Goal: Task Accomplishment & Management: Use online tool/utility

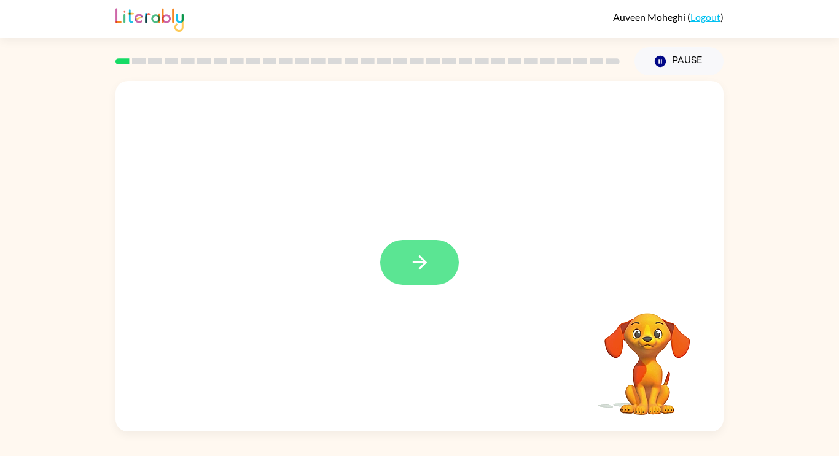
click at [390, 265] on button "button" at bounding box center [419, 262] width 79 height 45
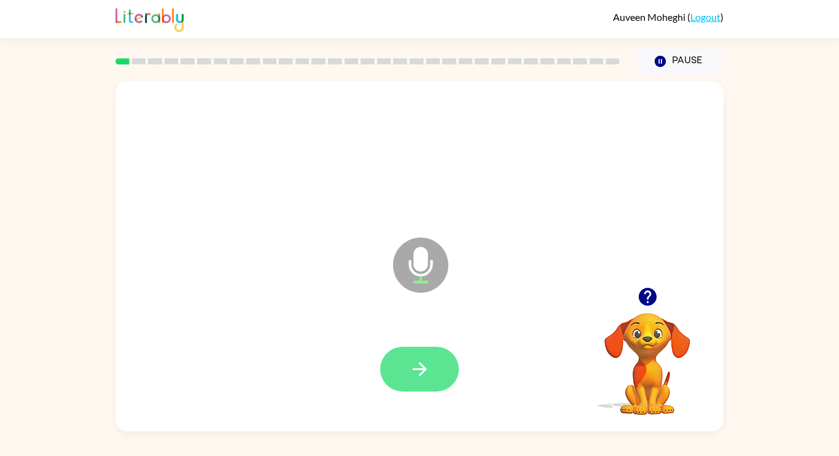
click at [417, 376] on icon "button" at bounding box center [419, 369] width 21 height 21
click at [437, 370] on button "button" at bounding box center [419, 369] width 79 height 45
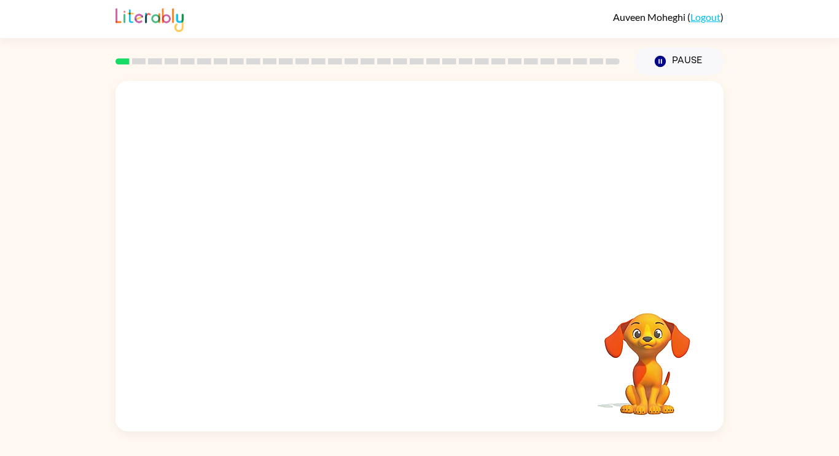
click at [697, 376] on video "Your browser must support playing .mp4 files to use Literably. Please try using…" at bounding box center [647, 355] width 123 height 123
click at [691, 433] on div "[PERSON_NAME] ( Logout ) Pause Pause Your browser must support playing .mp4 fil…" at bounding box center [419, 228] width 839 height 456
click at [650, 359] on video "Your browser must support playing .mp4 files to use Literably. Please try using…" at bounding box center [647, 355] width 123 height 123
click at [670, 359] on video "Your browser must support playing .mp4 files to use Literably. Please try using…" at bounding box center [647, 355] width 123 height 123
click at [663, 346] on video "Your browser must support playing .mp4 files to use Literably. Please try using…" at bounding box center [647, 355] width 123 height 123
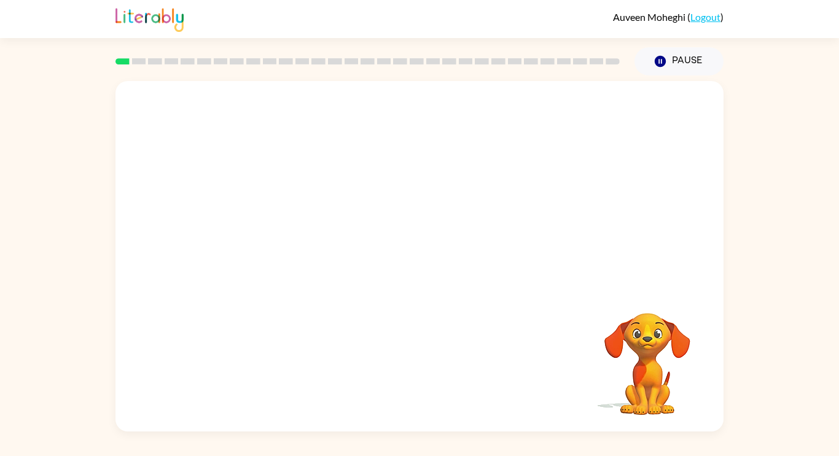
click at [629, 346] on video "Your browser must support playing .mp4 files to use Literably. Please try using…" at bounding box center [647, 355] width 123 height 123
click at [668, 59] on button "Pause Pause" at bounding box center [678, 61] width 89 height 28
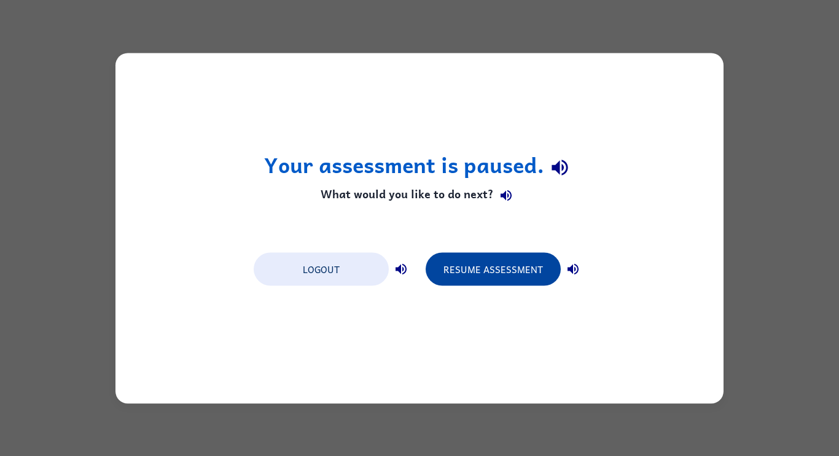
click at [531, 271] on button "Resume Assessment" at bounding box center [492, 268] width 135 height 33
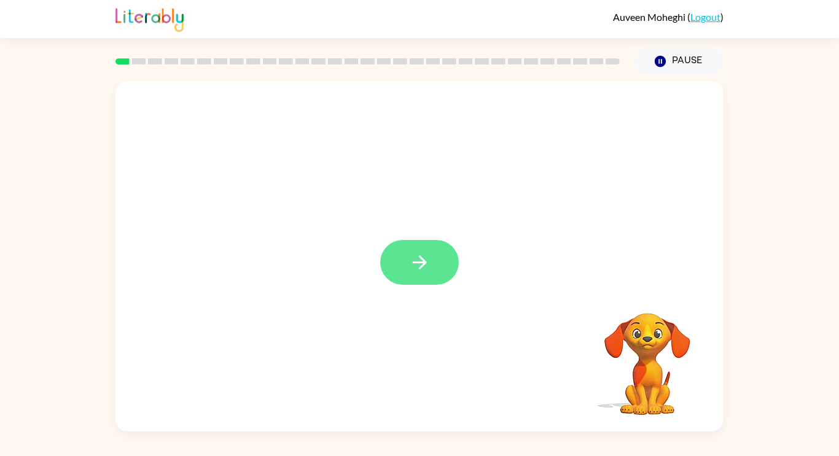
click at [430, 267] on icon "button" at bounding box center [419, 262] width 21 height 21
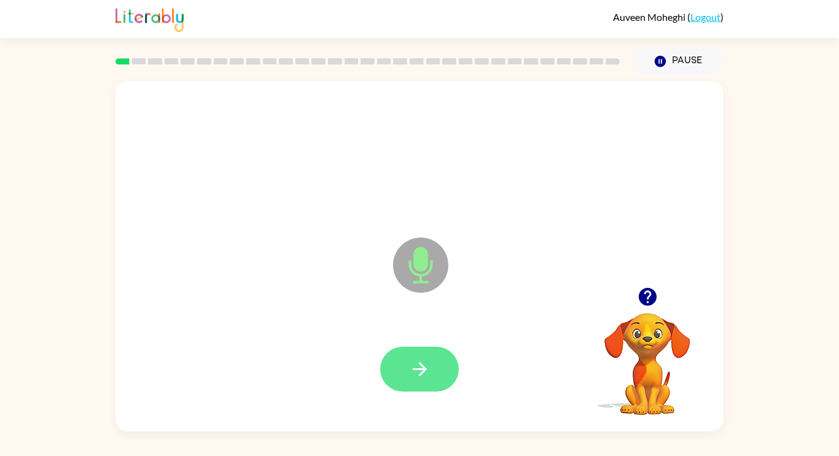
click at [409, 382] on button "button" at bounding box center [419, 369] width 79 height 45
click at [419, 374] on icon "button" at bounding box center [419, 369] width 14 height 14
click at [452, 382] on button "button" at bounding box center [419, 369] width 79 height 45
click at [432, 371] on button "button" at bounding box center [419, 369] width 79 height 45
click at [422, 371] on icon "button" at bounding box center [419, 369] width 21 height 21
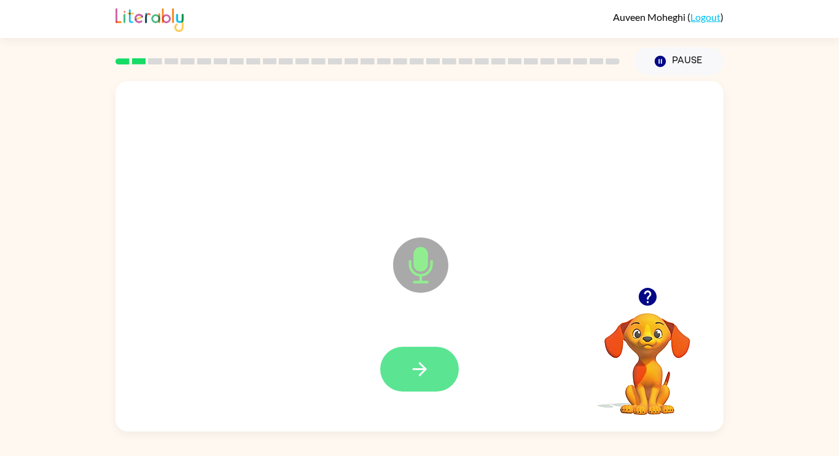
click at [388, 386] on button "button" at bounding box center [419, 369] width 79 height 45
click at [429, 370] on icon "button" at bounding box center [419, 369] width 21 height 21
click at [439, 377] on button "button" at bounding box center [419, 369] width 79 height 45
click at [425, 368] on icon "button" at bounding box center [419, 369] width 14 height 14
click at [428, 368] on icon "button" at bounding box center [419, 369] width 21 height 21
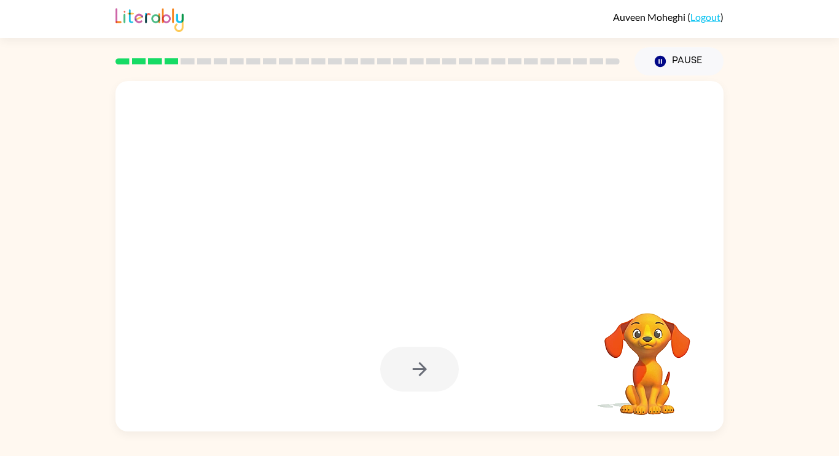
click at [637, 379] on video "Your browser must support playing .mp4 files to use Literably. Please try using…" at bounding box center [647, 355] width 123 height 123
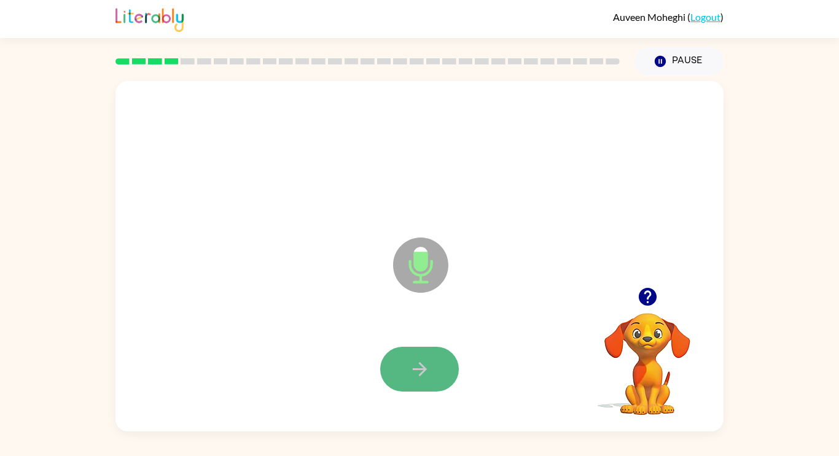
click at [412, 359] on icon "button" at bounding box center [419, 369] width 21 height 21
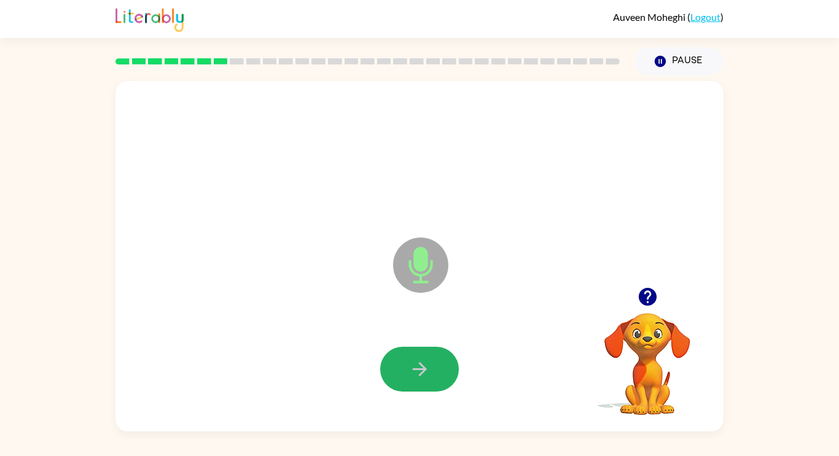
click at [412, 359] on icon "button" at bounding box center [419, 369] width 21 height 21
click at [418, 390] on button "button" at bounding box center [419, 369] width 79 height 45
click at [424, 384] on div at bounding box center [419, 369] width 79 height 45
click at [435, 371] on button "button" at bounding box center [419, 369] width 79 height 45
click at [451, 385] on button "button" at bounding box center [419, 369] width 79 height 45
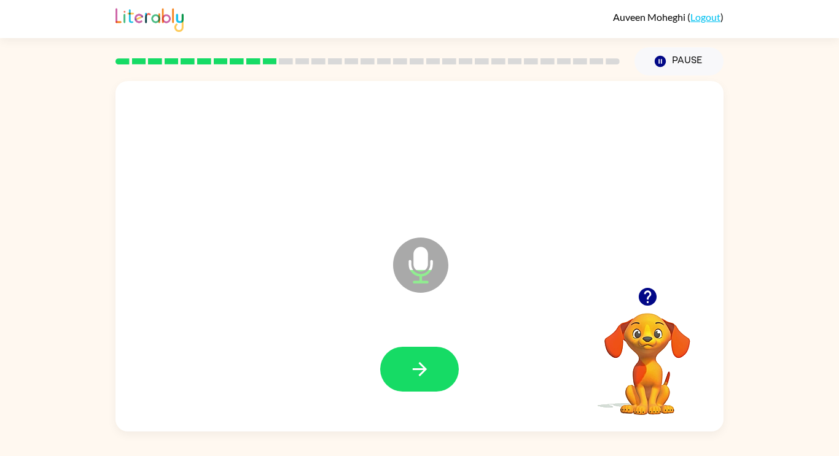
click at [456, 380] on div at bounding box center [419, 369] width 79 height 45
click at [454, 380] on button "button" at bounding box center [419, 369] width 79 height 45
click at [400, 387] on button "button" at bounding box center [419, 369] width 79 height 45
click at [417, 382] on button "button" at bounding box center [419, 369] width 79 height 45
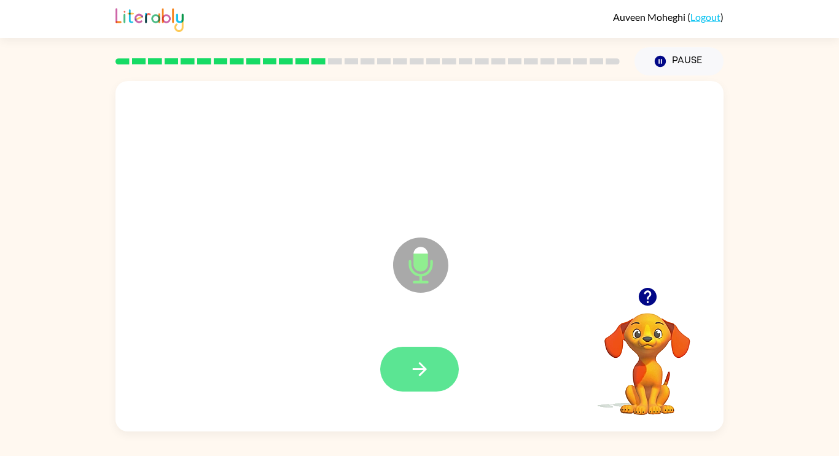
click at [428, 367] on icon "button" at bounding box center [419, 369] width 21 height 21
click at [432, 368] on button "button" at bounding box center [419, 369] width 79 height 45
click at [409, 374] on icon "button" at bounding box center [419, 369] width 21 height 21
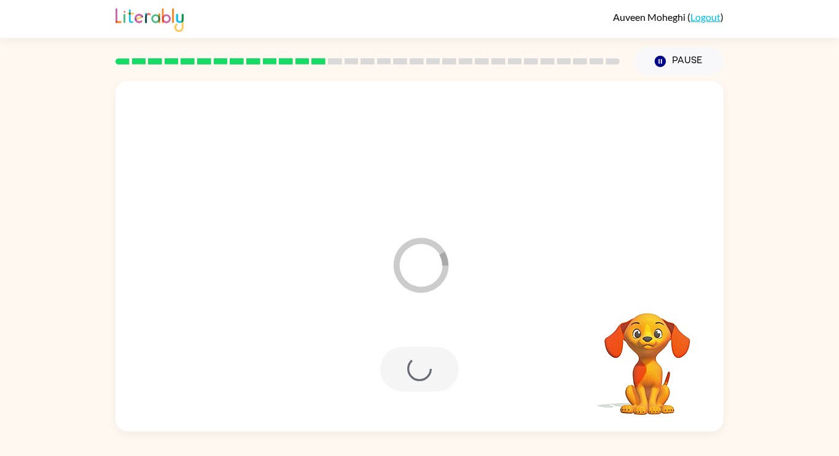
click at [9, 381] on div "Loader Your response is being sent to our graders Your browser must support pla…" at bounding box center [419, 254] width 839 height 356
click at [26, 400] on div "Your browser must support playing .mp4 files to use Literably. Please try using…" at bounding box center [419, 254] width 839 height 356
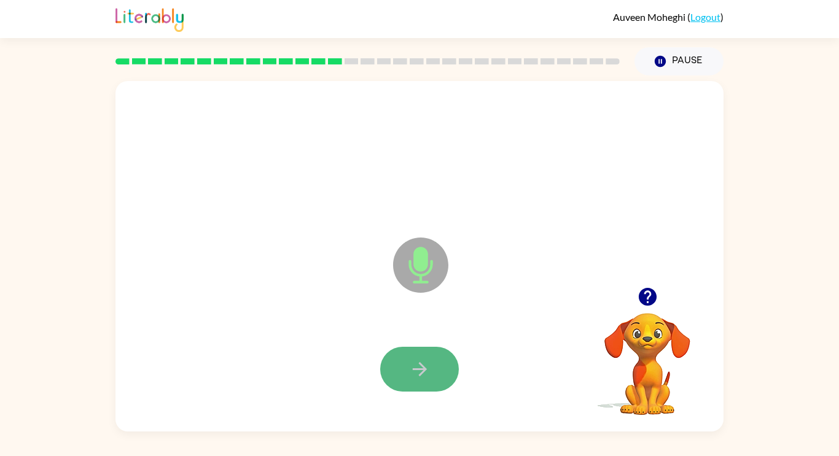
click at [410, 374] on icon "button" at bounding box center [419, 369] width 21 height 21
click at [417, 381] on button "button" at bounding box center [419, 369] width 79 height 45
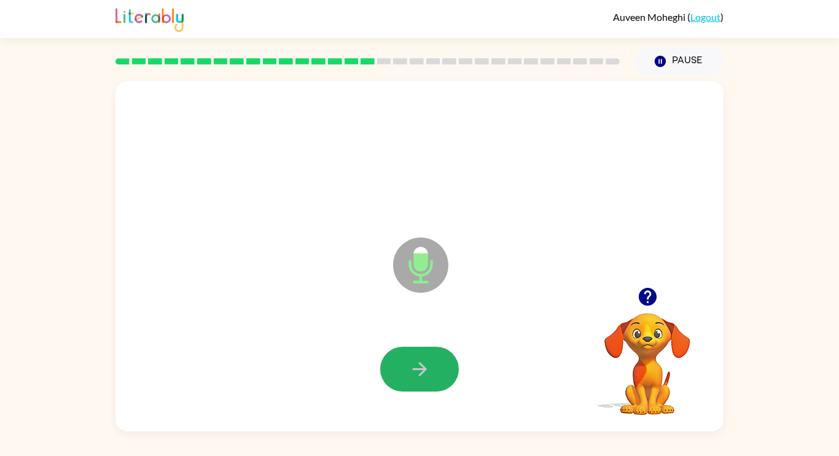
click at [417, 381] on button "button" at bounding box center [419, 369] width 79 height 45
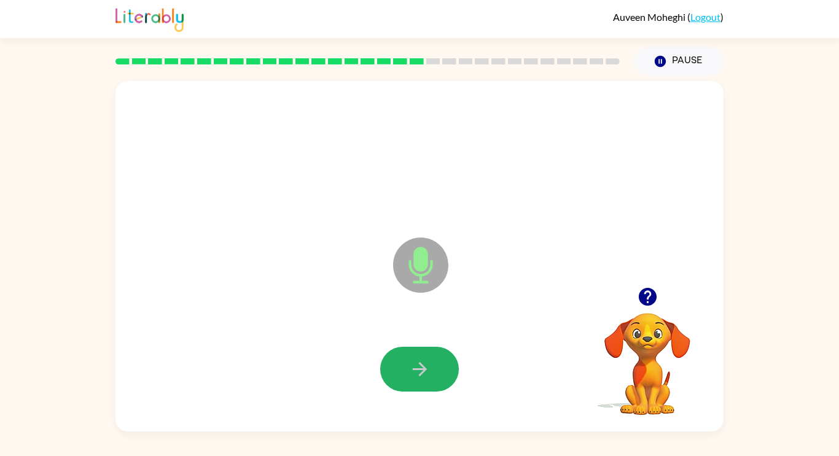
click at [417, 381] on button "button" at bounding box center [419, 369] width 79 height 45
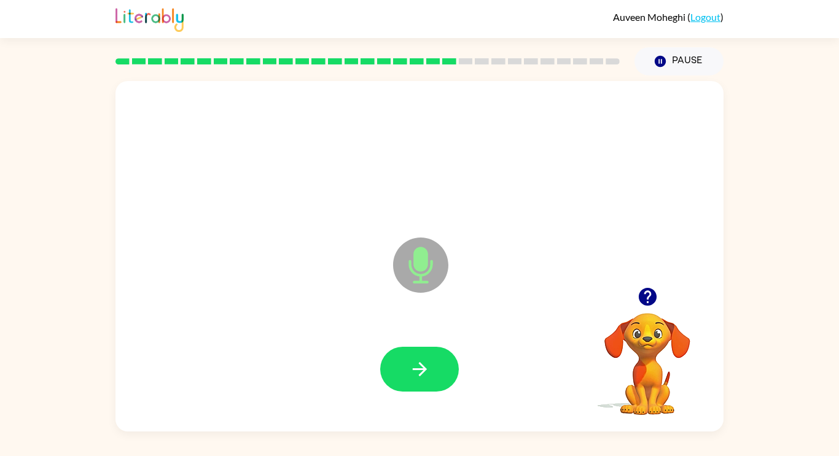
click at [417, 381] on button "button" at bounding box center [419, 369] width 79 height 45
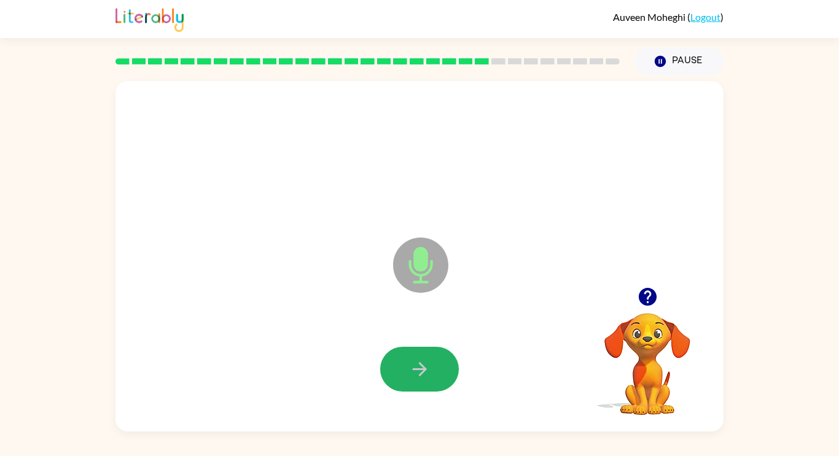
click at [417, 381] on button "button" at bounding box center [419, 369] width 79 height 45
click at [418, 381] on button "button" at bounding box center [419, 369] width 79 height 45
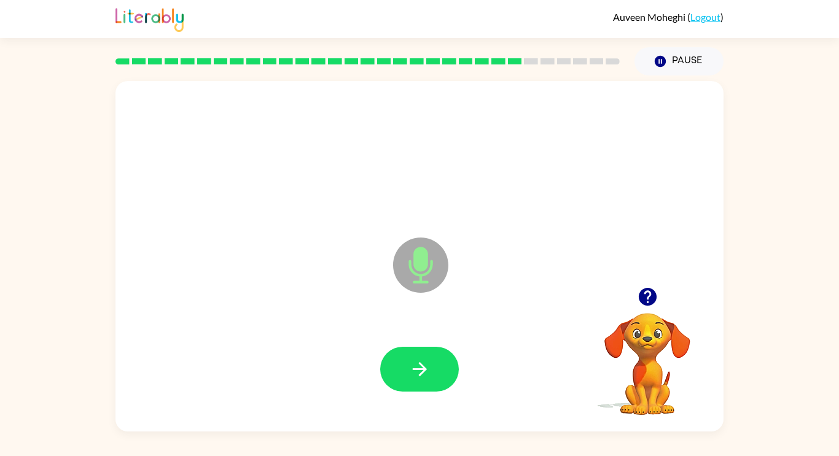
click at [418, 381] on button "button" at bounding box center [419, 369] width 79 height 45
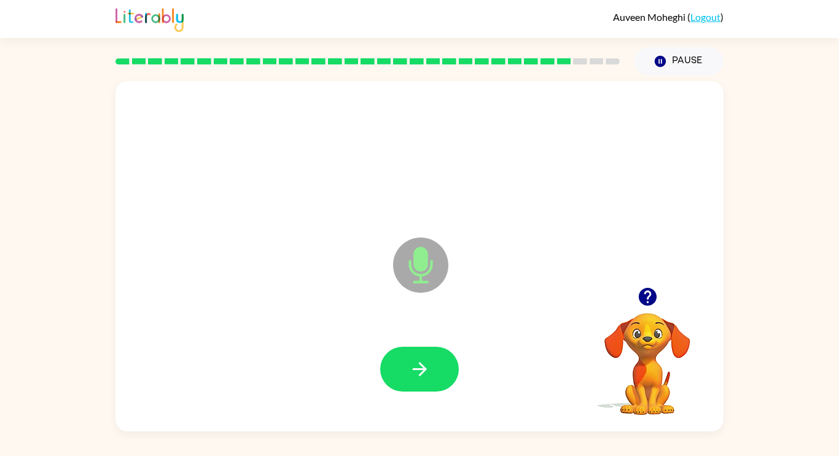
click at [418, 381] on button "button" at bounding box center [419, 369] width 79 height 45
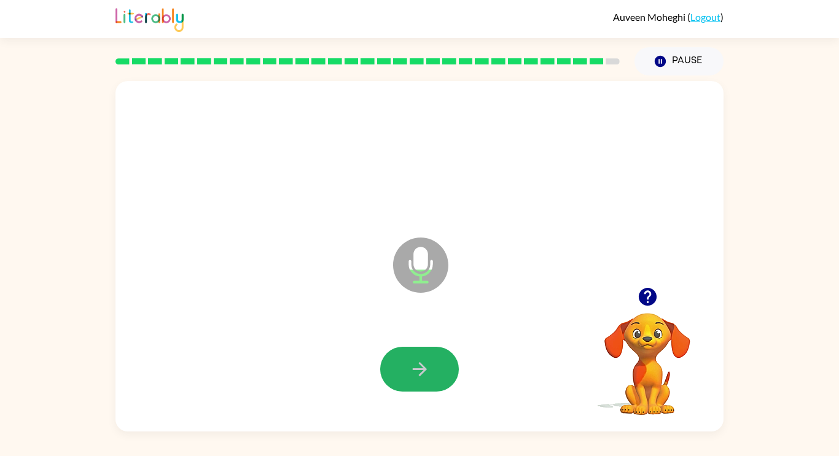
click at [418, 381] on button "button" at bounding box center [419, 369] width 79 height 45
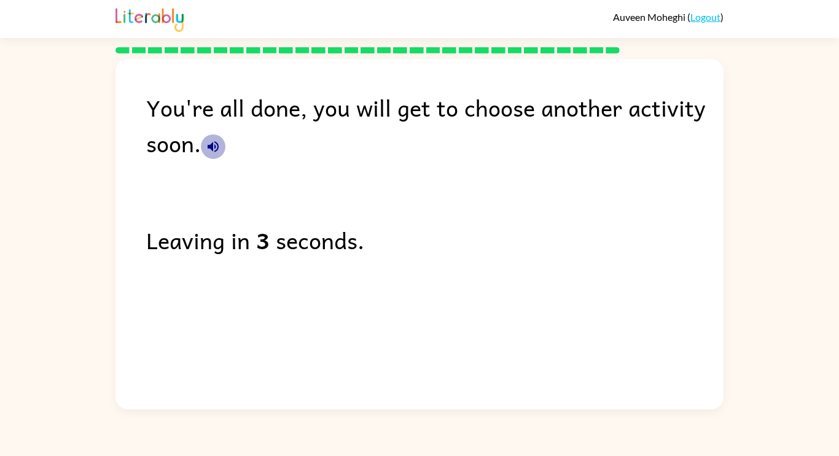
click at [214, 145] on icon "button" at bounding box center [213, 146] width 15 height 15
